Goal: Task Accomplishment & Management: Use online tool/utility

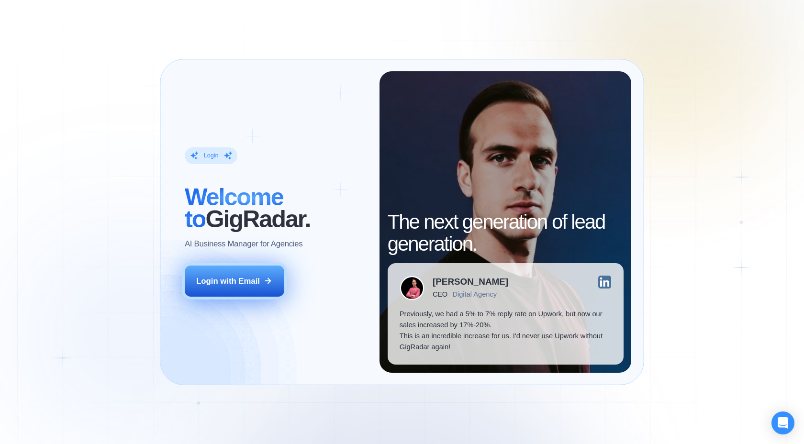
click at [227, 285] on div "Login with Email" at bounding box center [228, 281] width 64 height 11
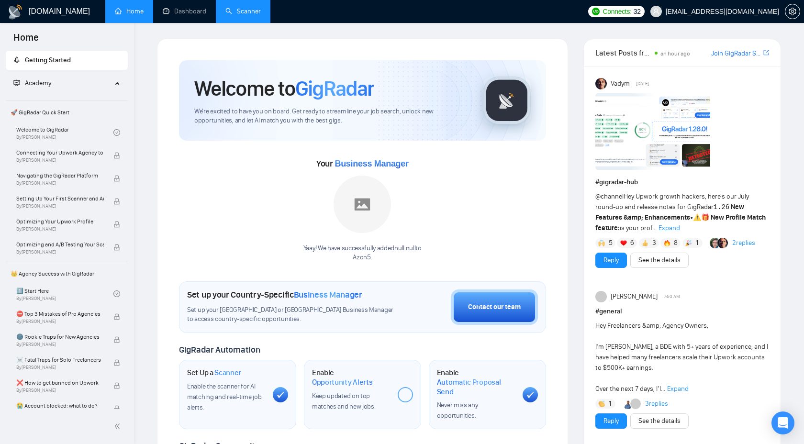
click at [239, 13] on link "Scanner" at bounding box center [242, 11] width 35 height 8
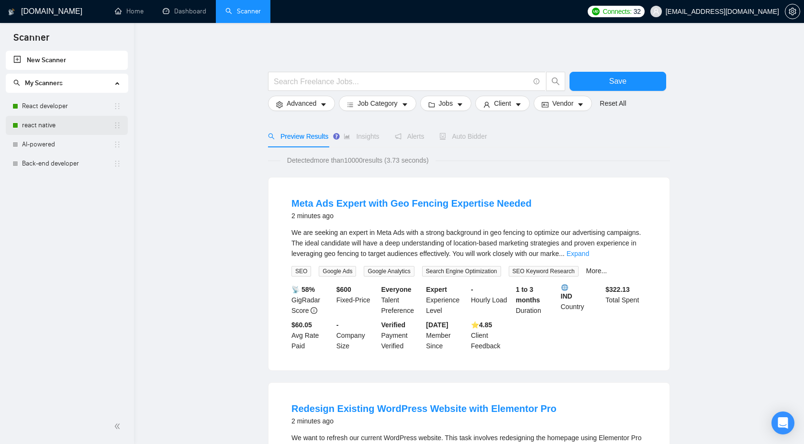
click at [46, 128] on link "react native" at bounding box center [67, 125] width 91 height 19
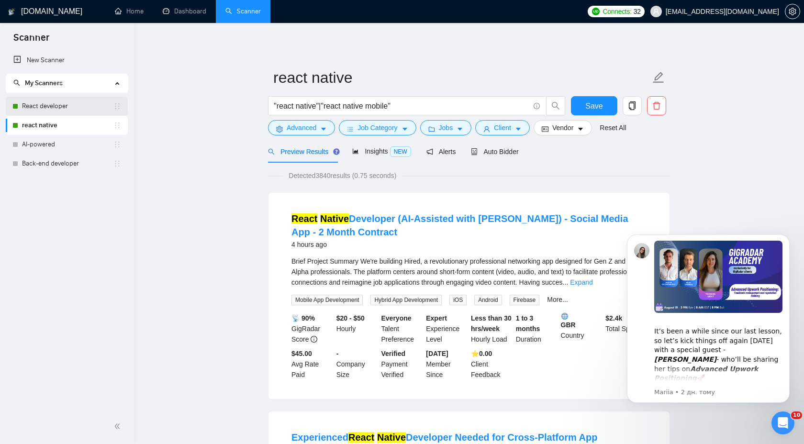
click at [54, 113] on link "React developer" at bounding box center [67, 106] width 91 height 19
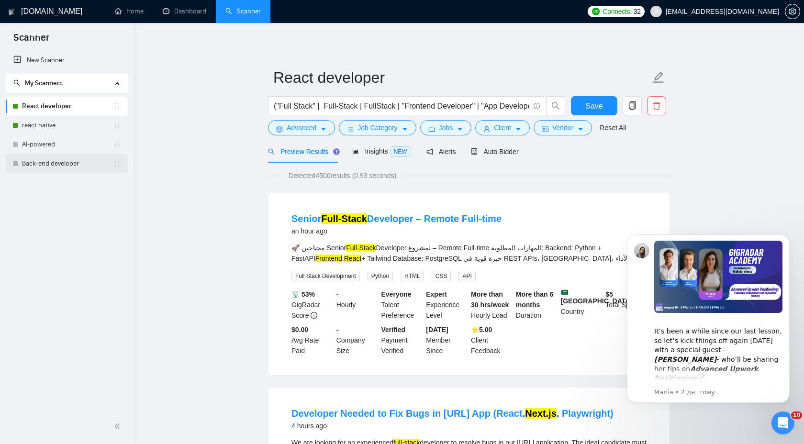
click at [26, 160] on link "Back-end developer" at bounding box center [67, 163] width 91 height 19
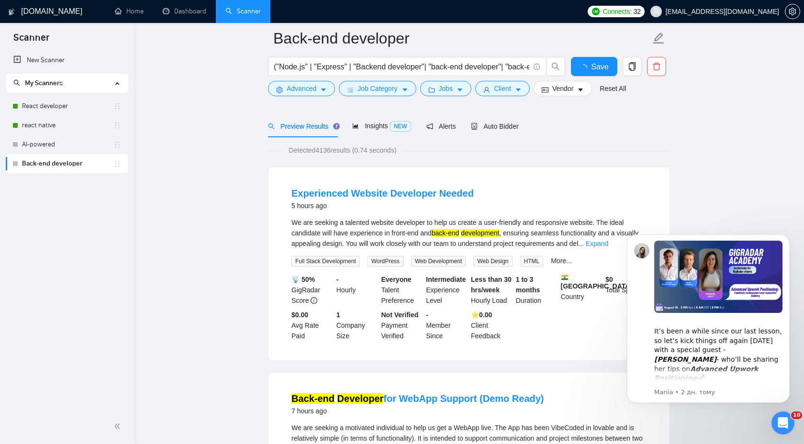
scroll to position [48, 0]
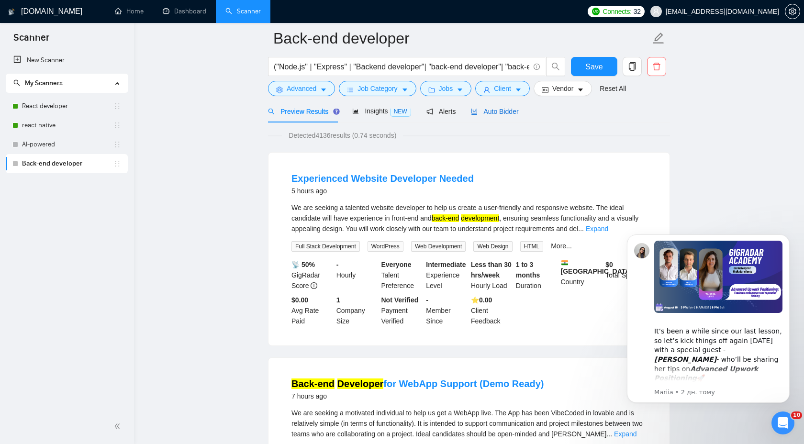
click at [478, 110] on icon "robot" at bounding box center [474, 111] width 7 height 7
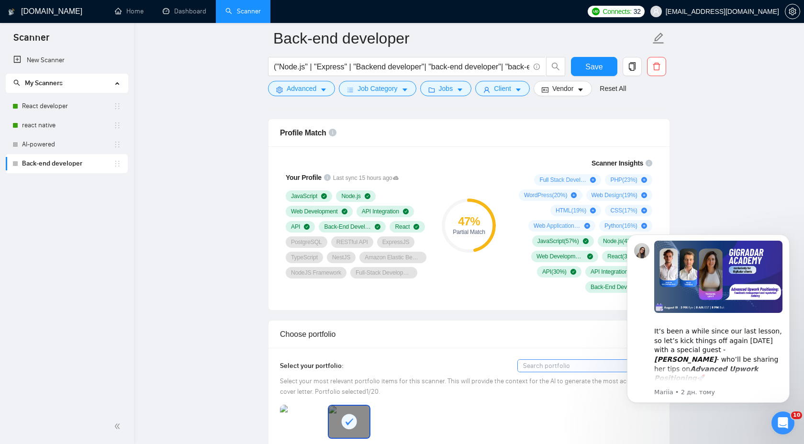
scroll to position [614, 0]
click at [57, 109] on link "React developer" at bounding box center [67, 106] width 91 height 19
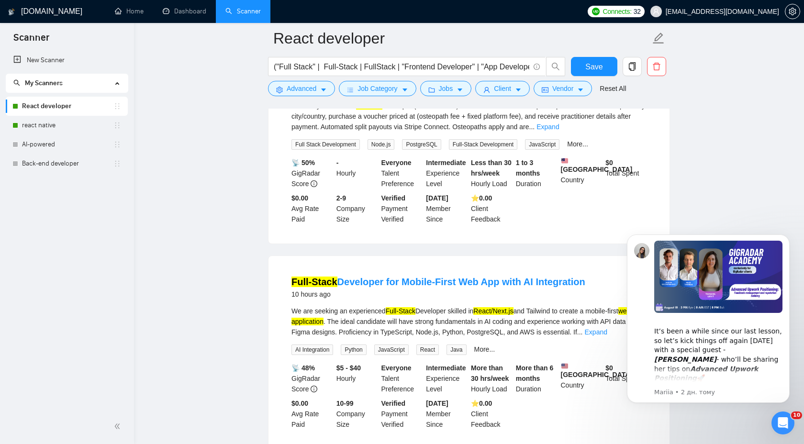
scroll to position [1932, 0]
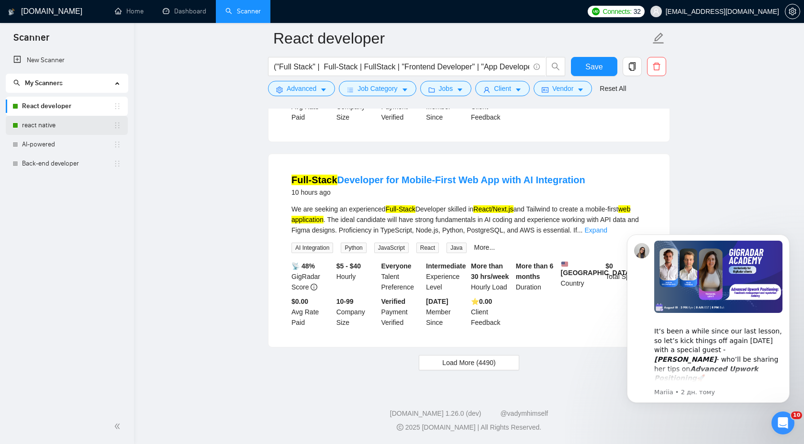
click at [63, 125] on link "react native" at bounding box center [67, 125] width 91 height 19
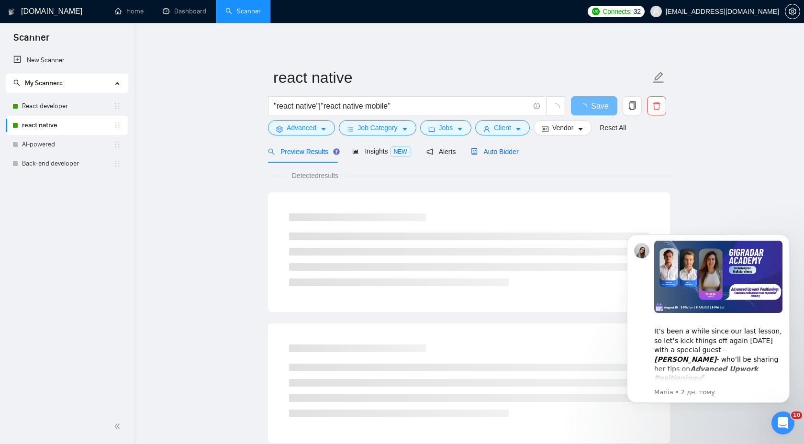
click at [516, 149] on span "Auto Bidder" at bounding box center [494, 152] width 47 height 8
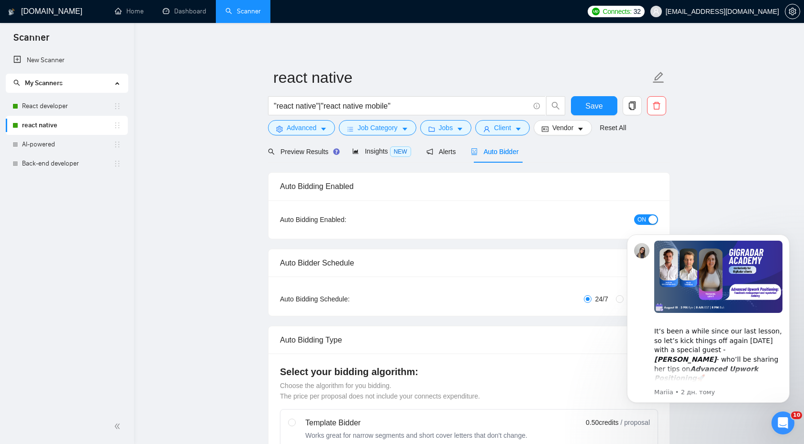
click at [638, 225] on body "​It’s been a while since our last lesson, so let’s kick things off again [DATE]…" at bounding box center [709, 319] width 184 height 191
click at [642, 219] on span "ON" at bounding box center [642, 219] width 9 height 11
click at [592, 108] on span "Save" at bounding box center [593, 106] width 17 height 12
click at [62, 99] on link "React developer" at bounding box center [67, 106] width 91 height 19
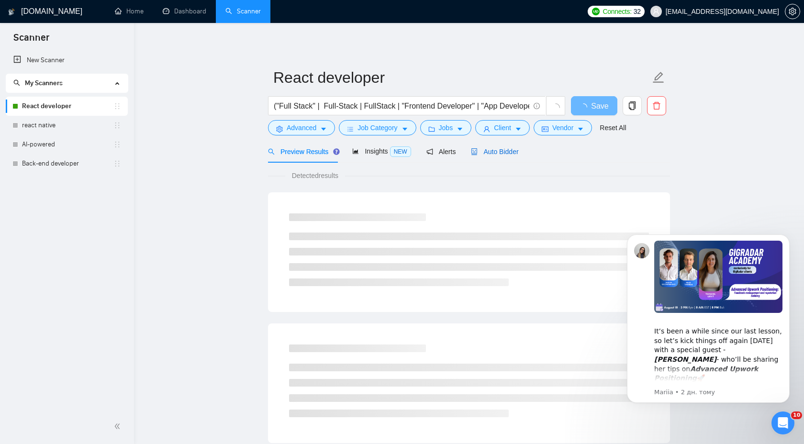
click at [507, 148] on span "Auto Bidder" at bounding box center [494, 152] width 47 height 8
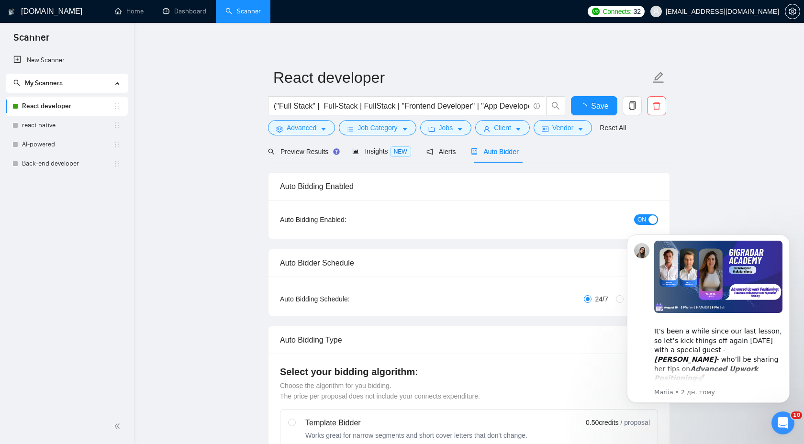
click at [635, 215] on div "ON" at bounding box center [595, 219] width 126 height 11
click html "​It’s been a while since our last lesson, so let’s kick things off again [DATE]…"
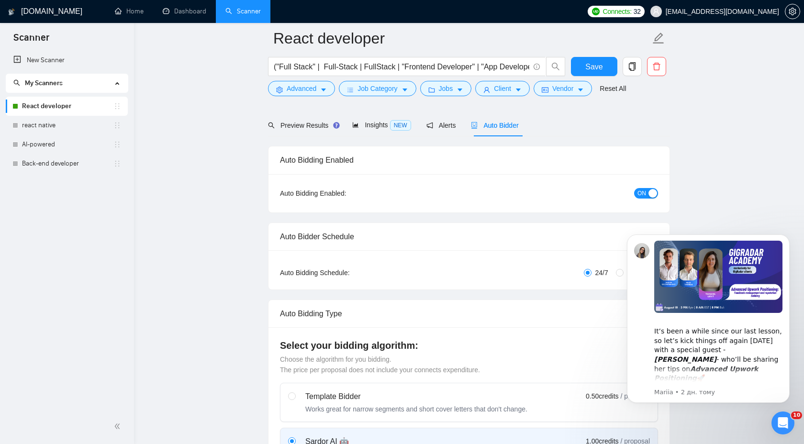
scroll to position [40, 0]
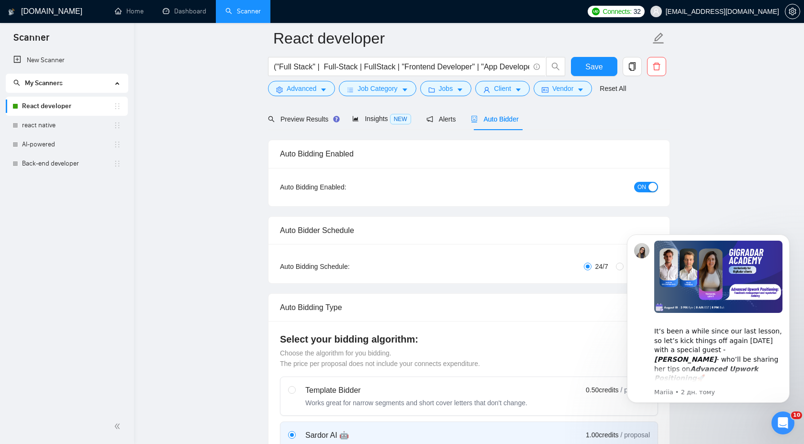
click at [647, 187] on button "ON" at bounding box center [646, 187] width 24 height 11
click at [599, 66] on span "Save" at bounding box center [593, 67] width 17 height 12
